Goal: Information Seeking & Learning: Learn about a topic

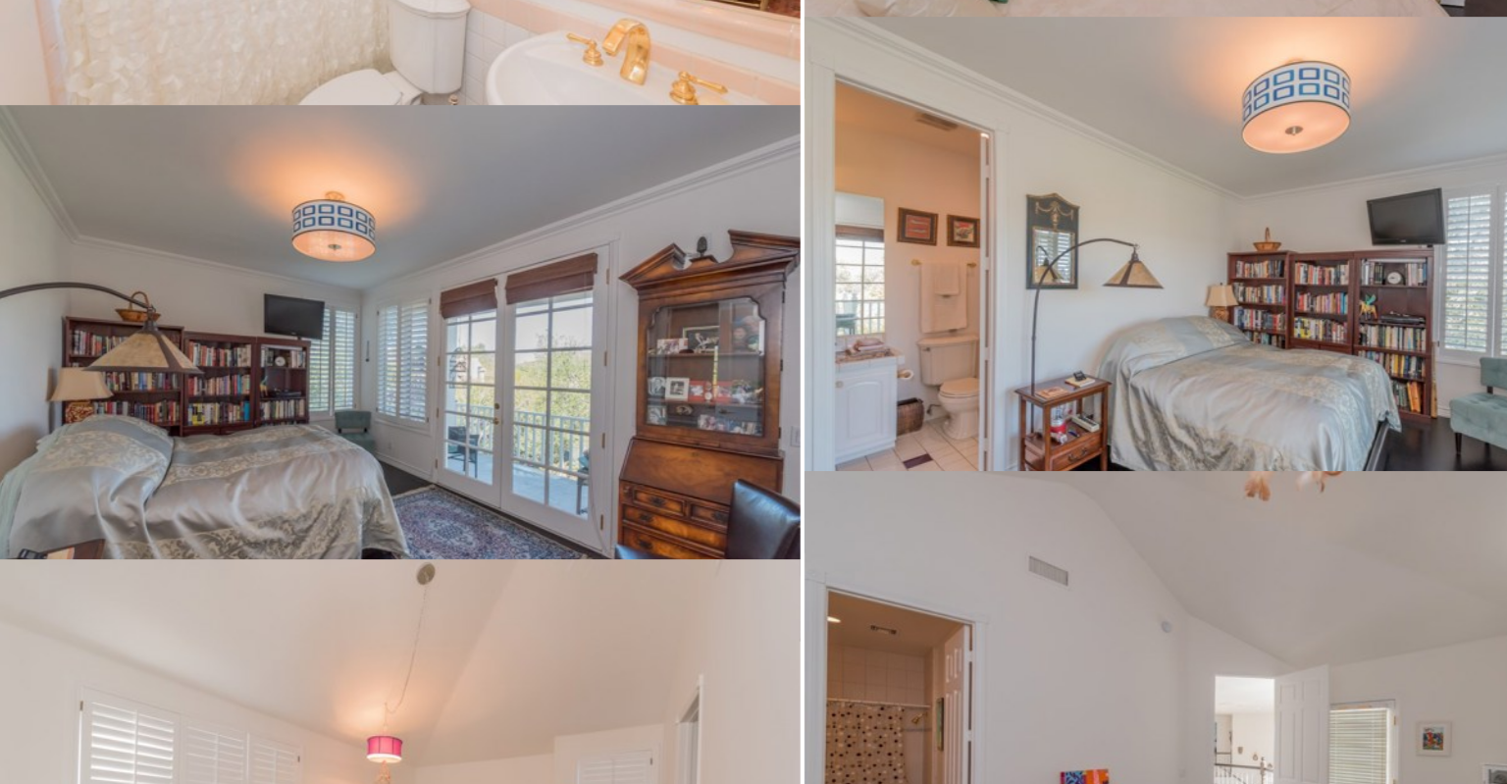
scroll to position [10091, 0]
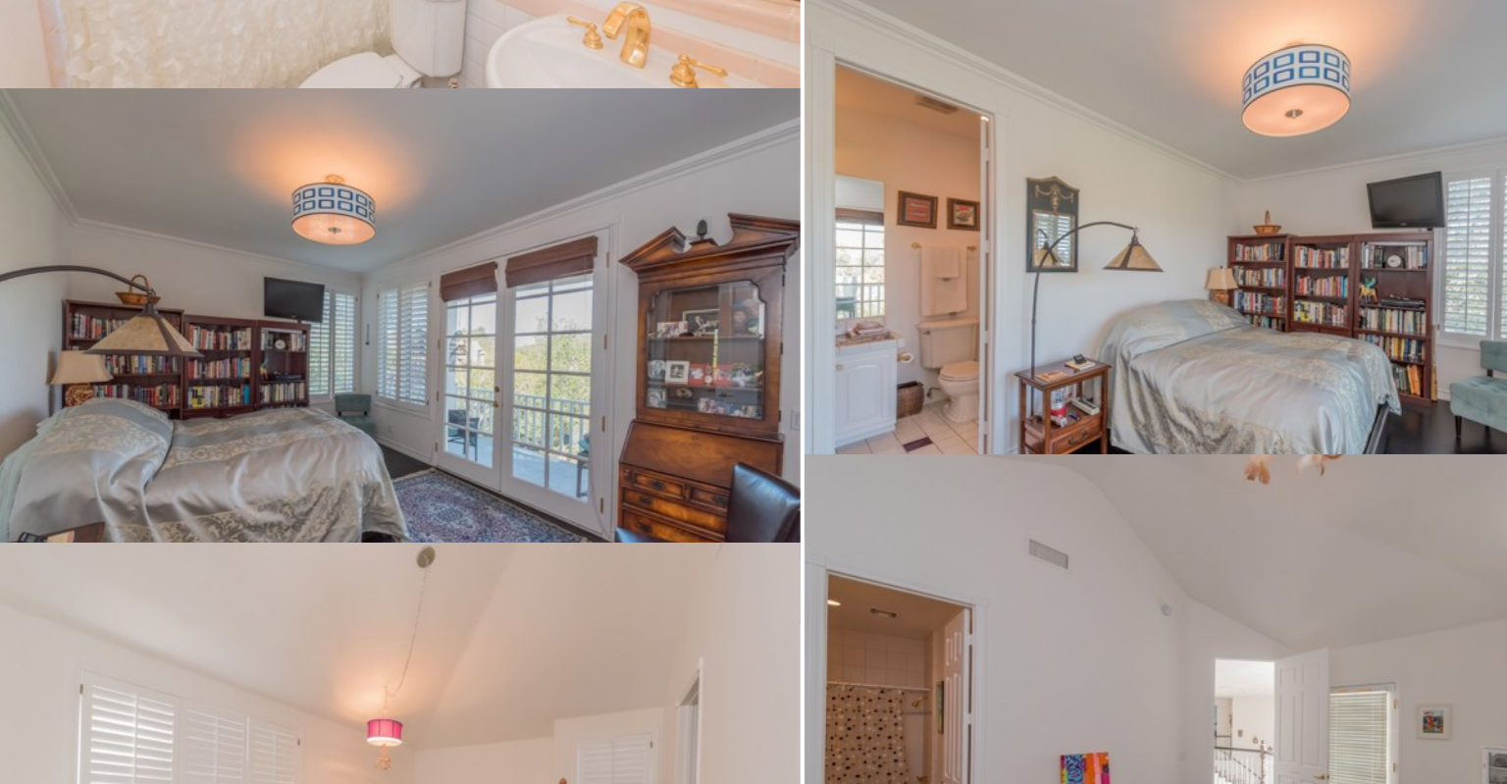
click at [937, 395] on img at bounding box center [1130, 250] width 748 height 500
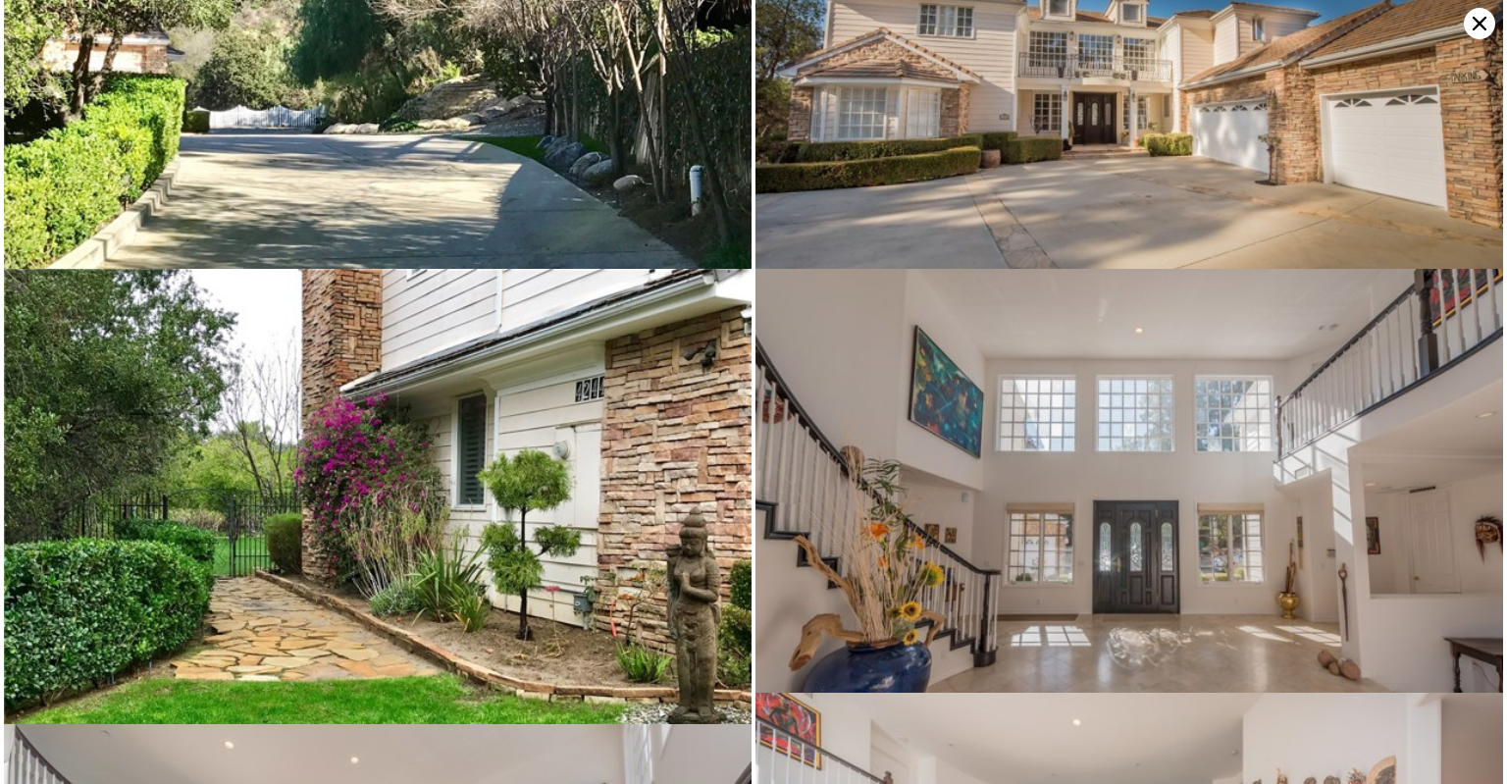
scroll to position [0, 0]
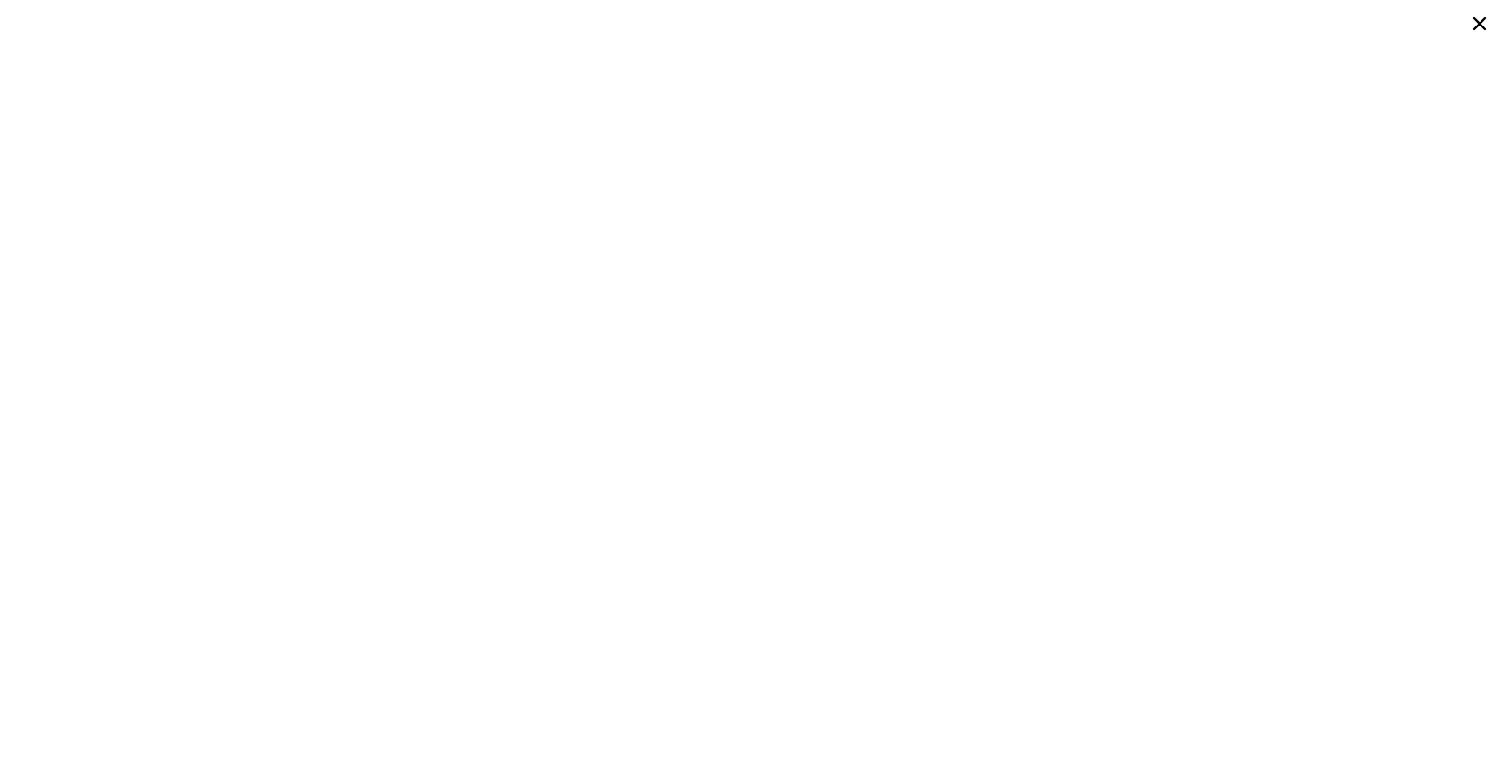
type input "4"
type input "3"
type input "7"
type input "4225"
type input "6658"
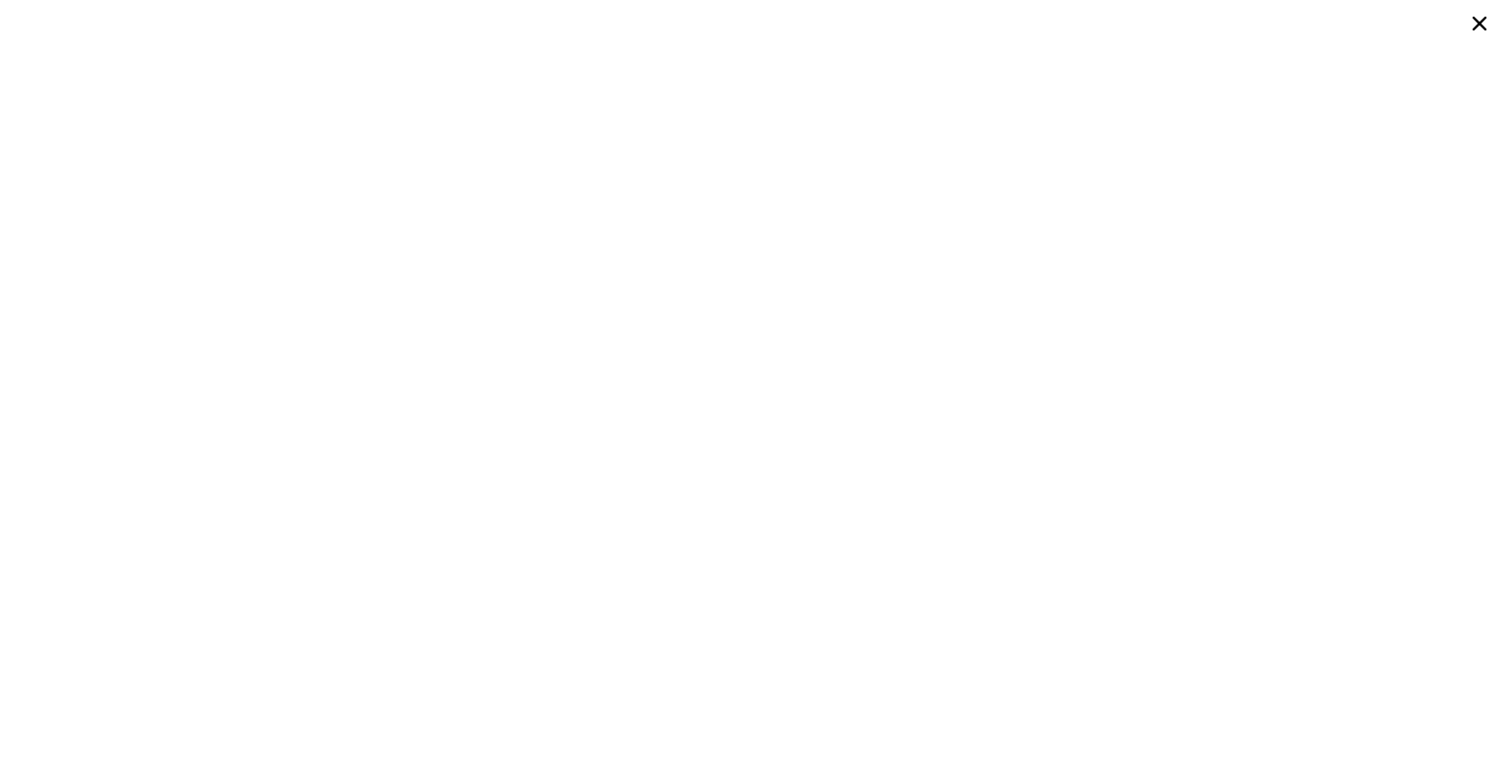
type input "8154"
type input "34537"
type input "$ 2,752,000"
type input "$ 149,714"
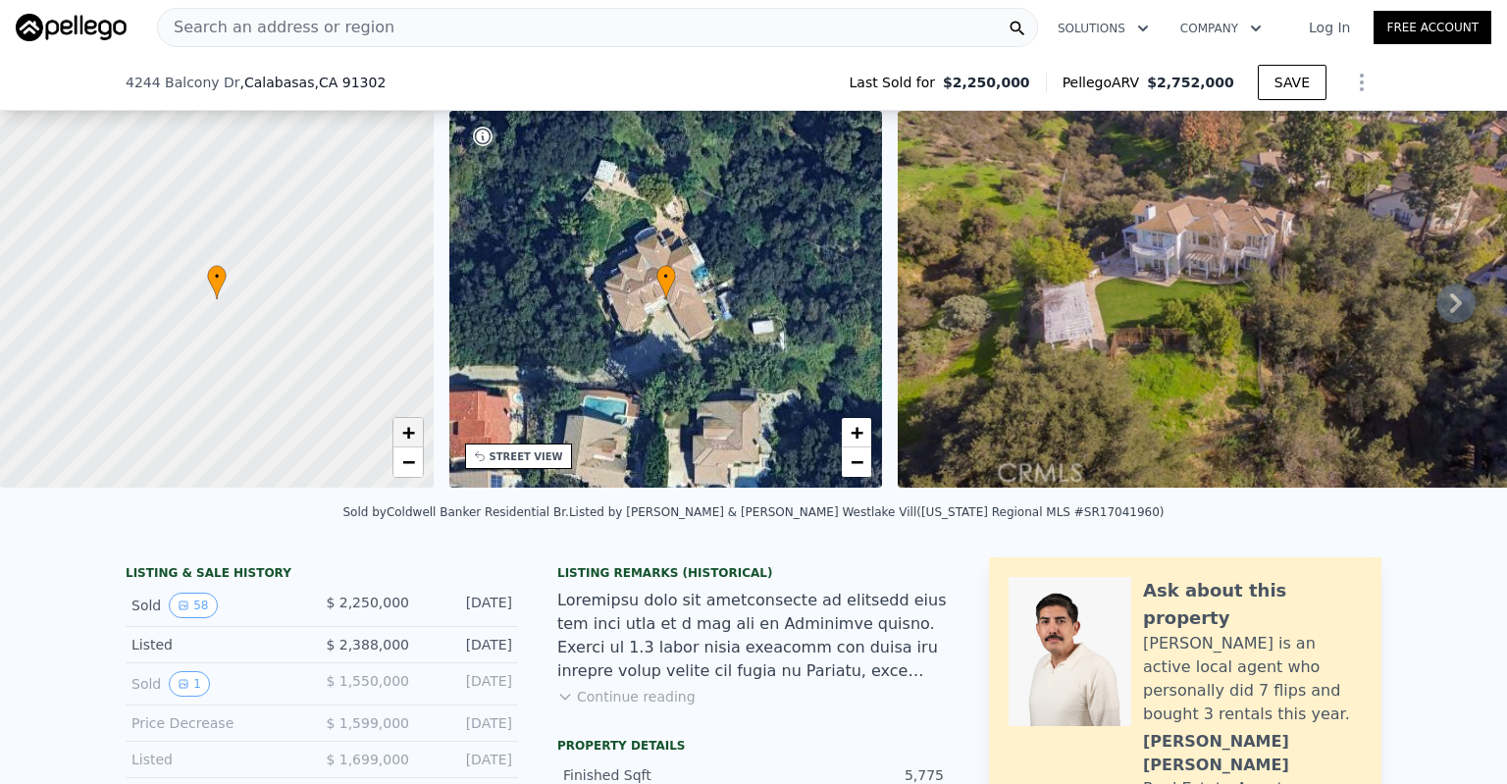
scroll to position [211, 0]
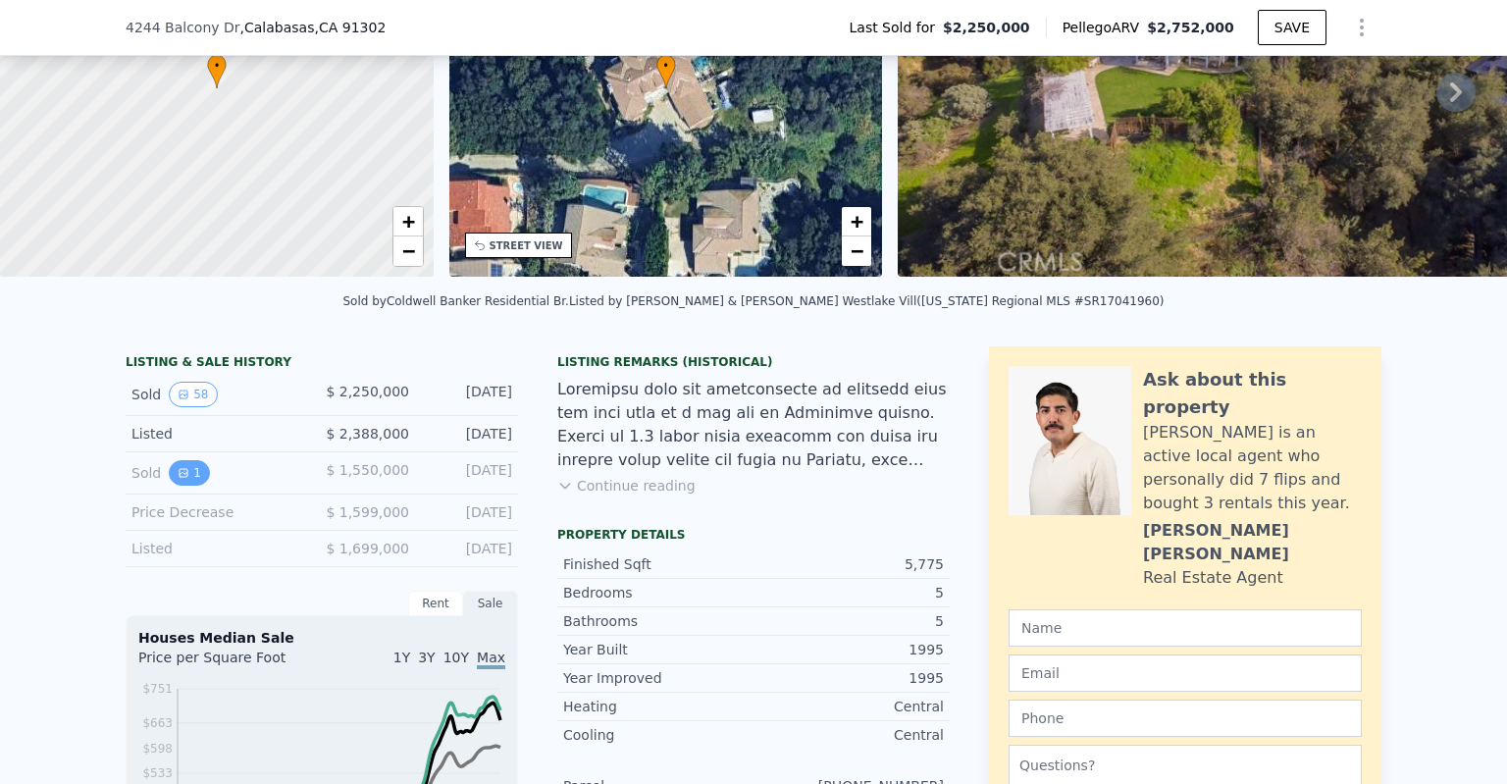
click at [180, 477] on icon "View historical data" at bounding box center [184, 473] width 8 height 8
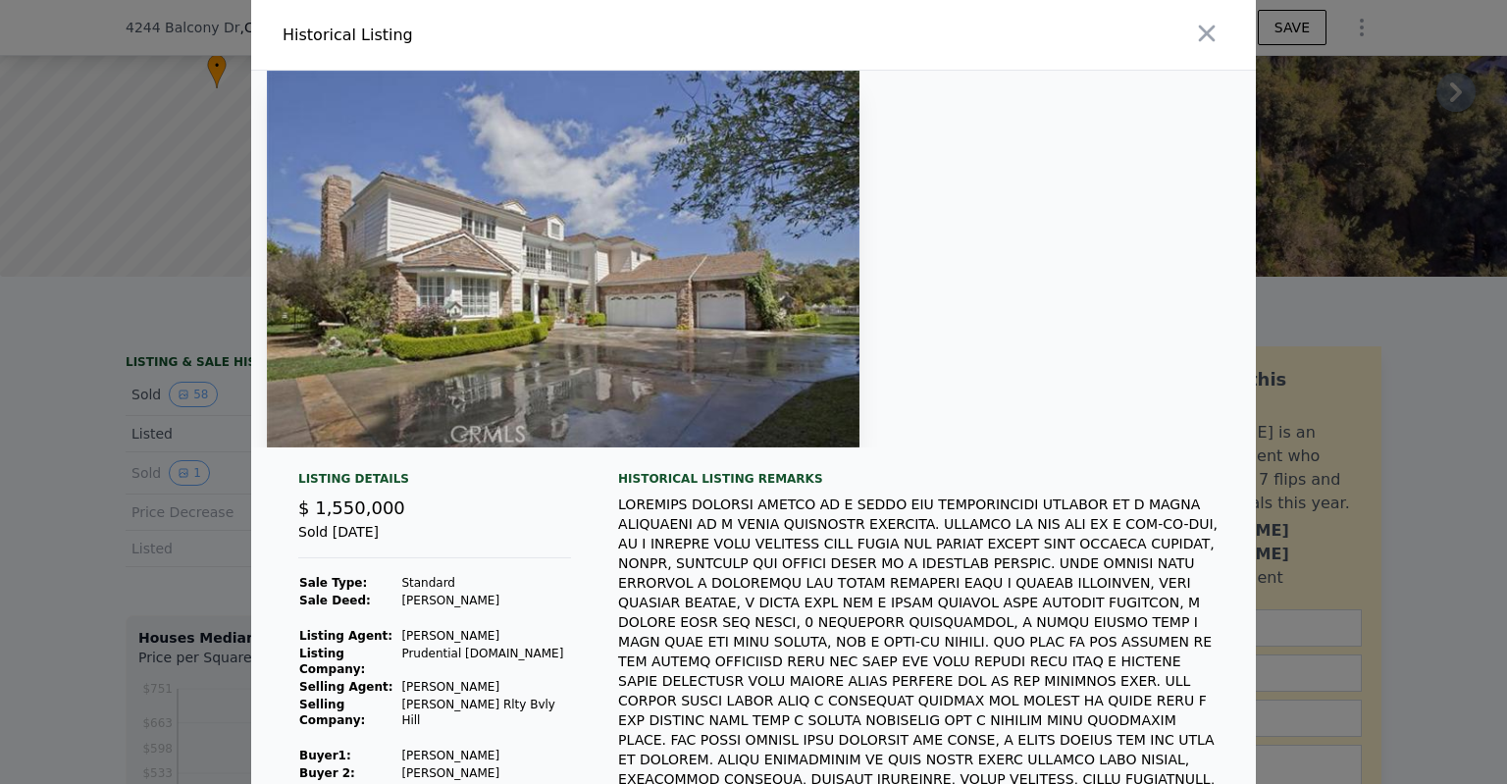
scroll to position [182, 0]
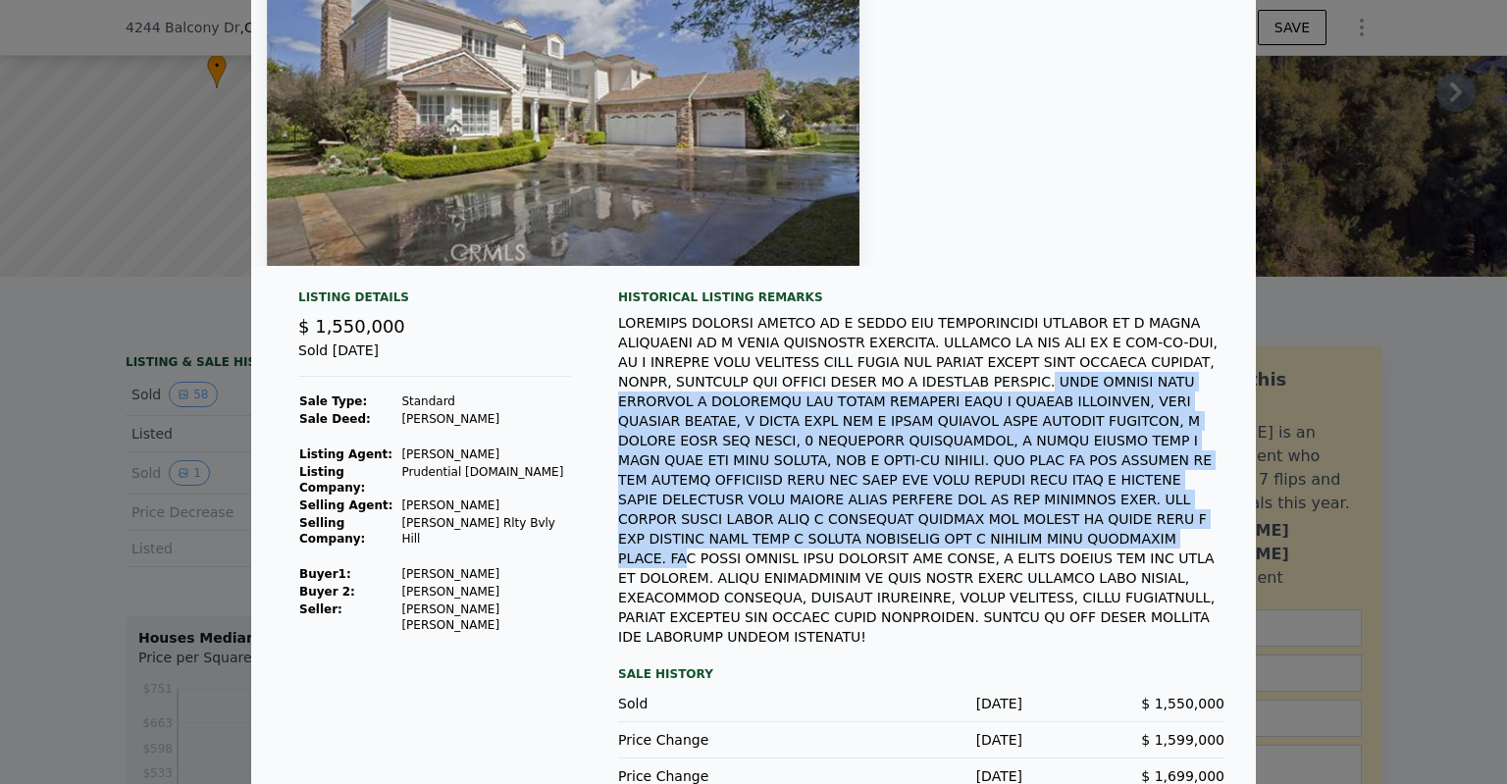
drag, startPoint x: 817, startPoint y: 387, endPoint x: 998, endPoint y: 521, distance: 225.1
click at [998, 521] on div at bounding box center [921, 480] width 606 height 334
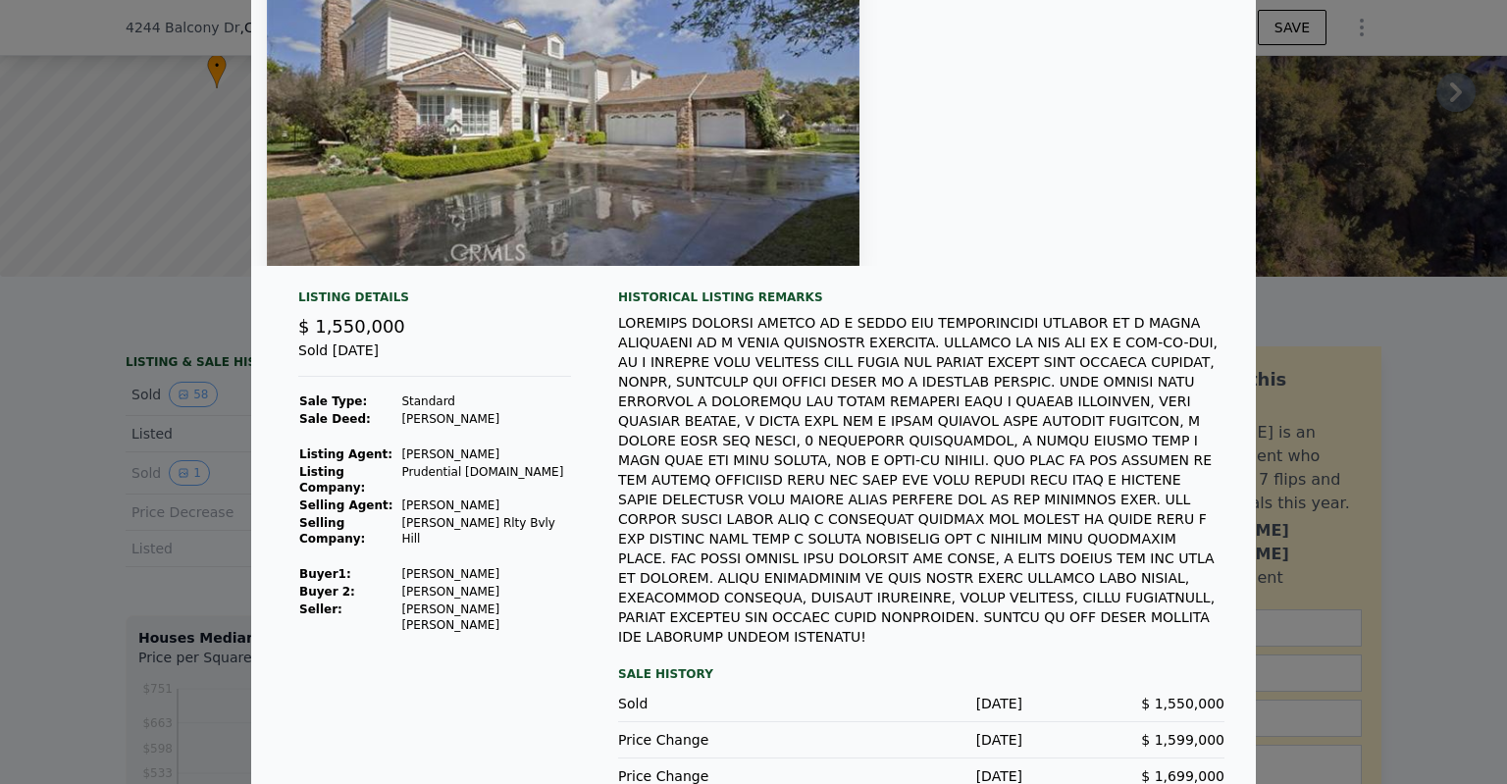
click at [1432, 443] on div at bounding box center [753, 392] width 1507 height 784
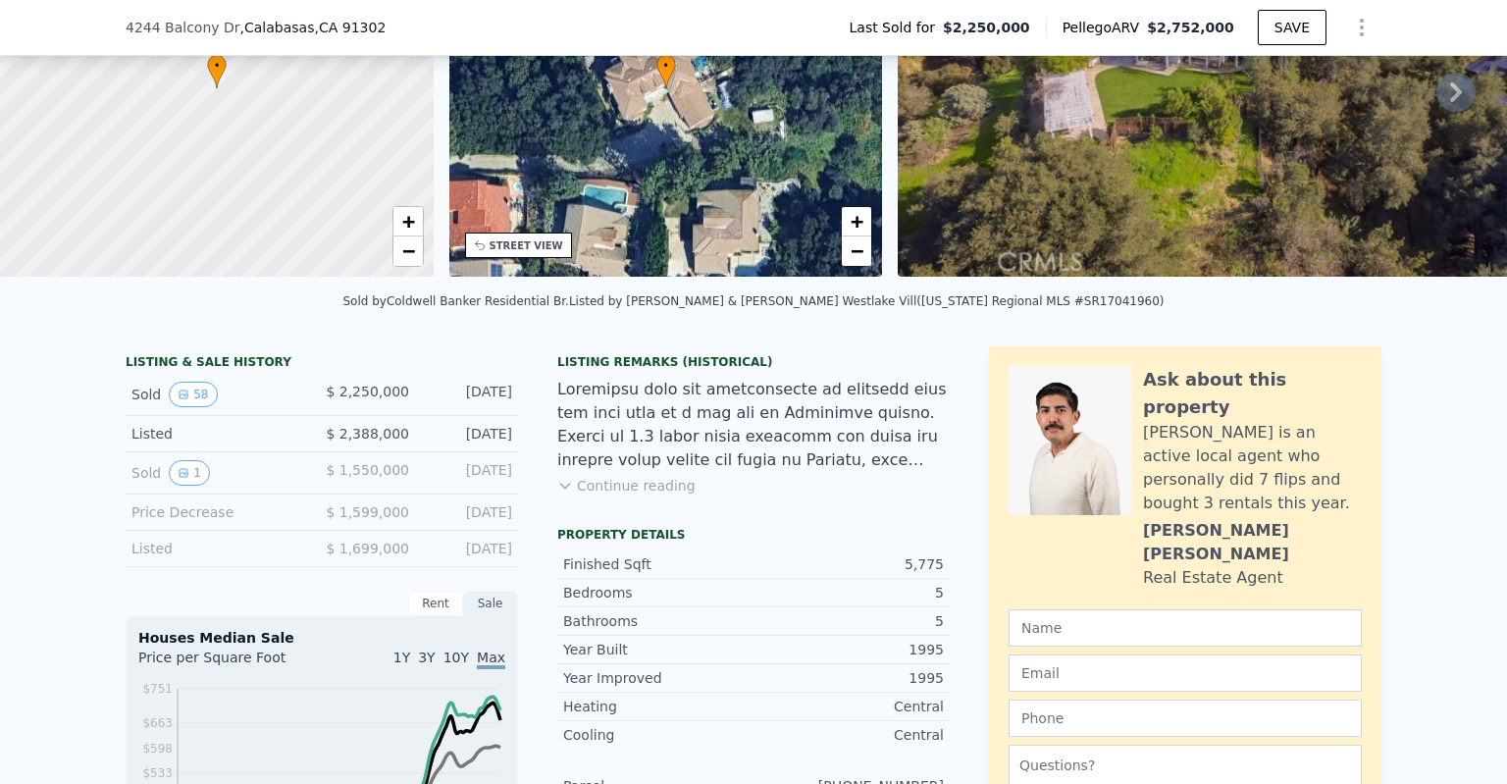
scroll to position [0, 0]
